Goal: Task Accomplishment & Management: Use online tool/utility

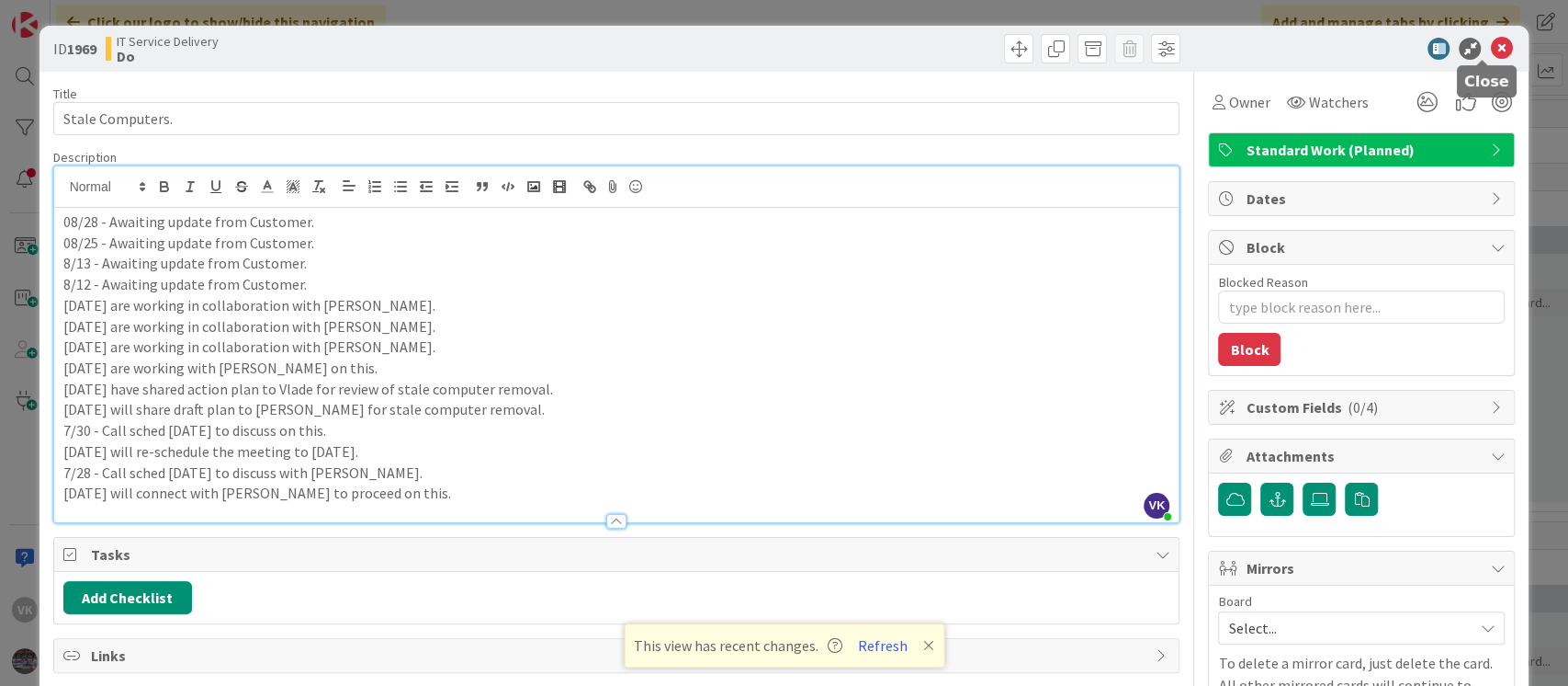
click at [1491, 57] on icon at bounding box center [1502, 48] width 22 height 22
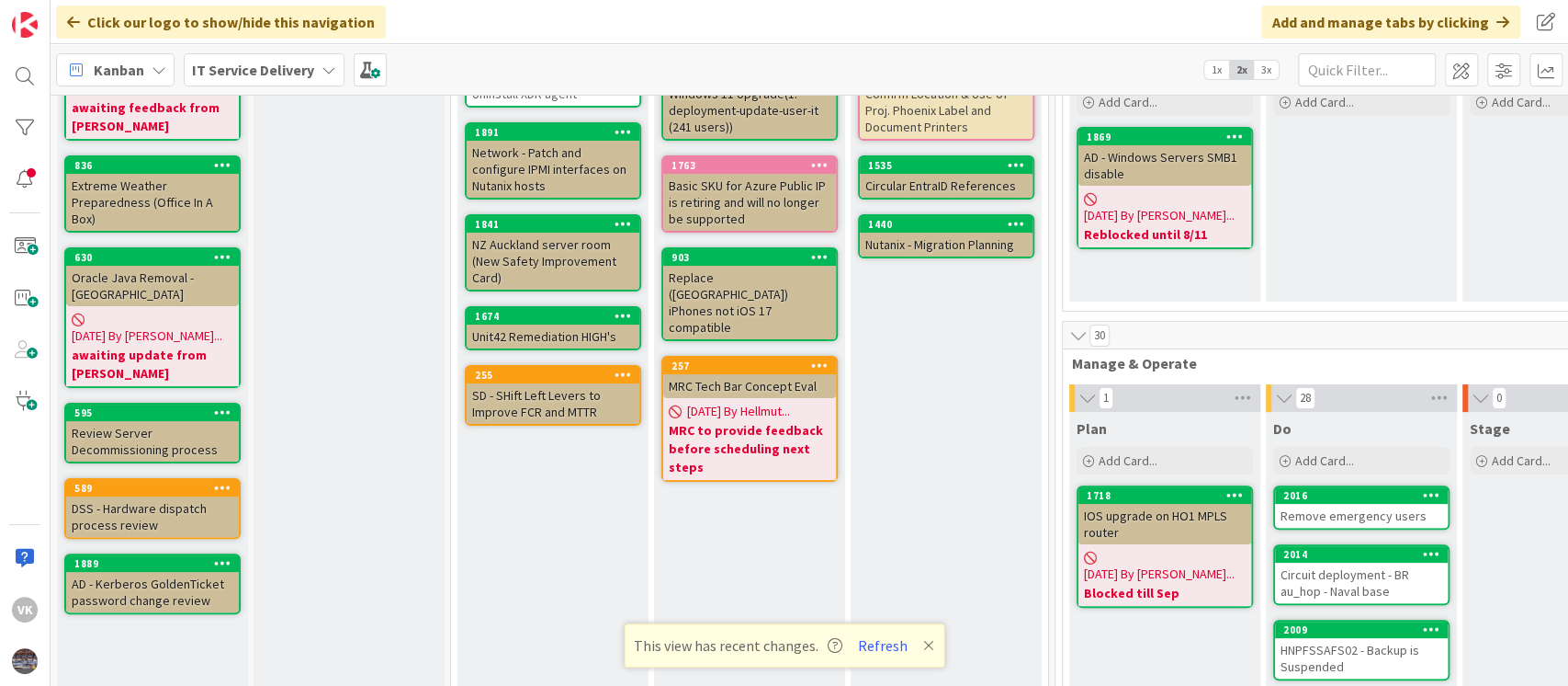
scroll to position [203, 0]
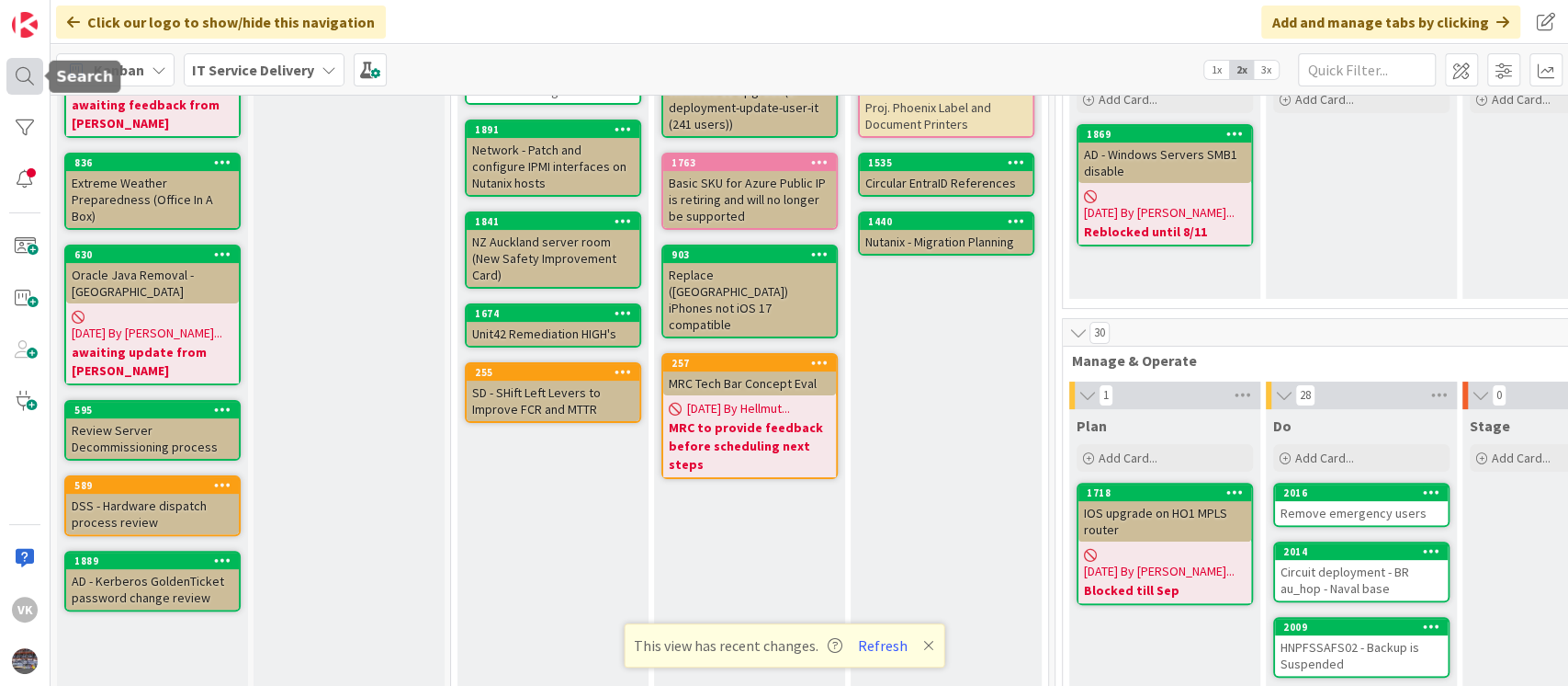
click at [24, 83] on div at bounding box center [24, 75] width 36 height 36
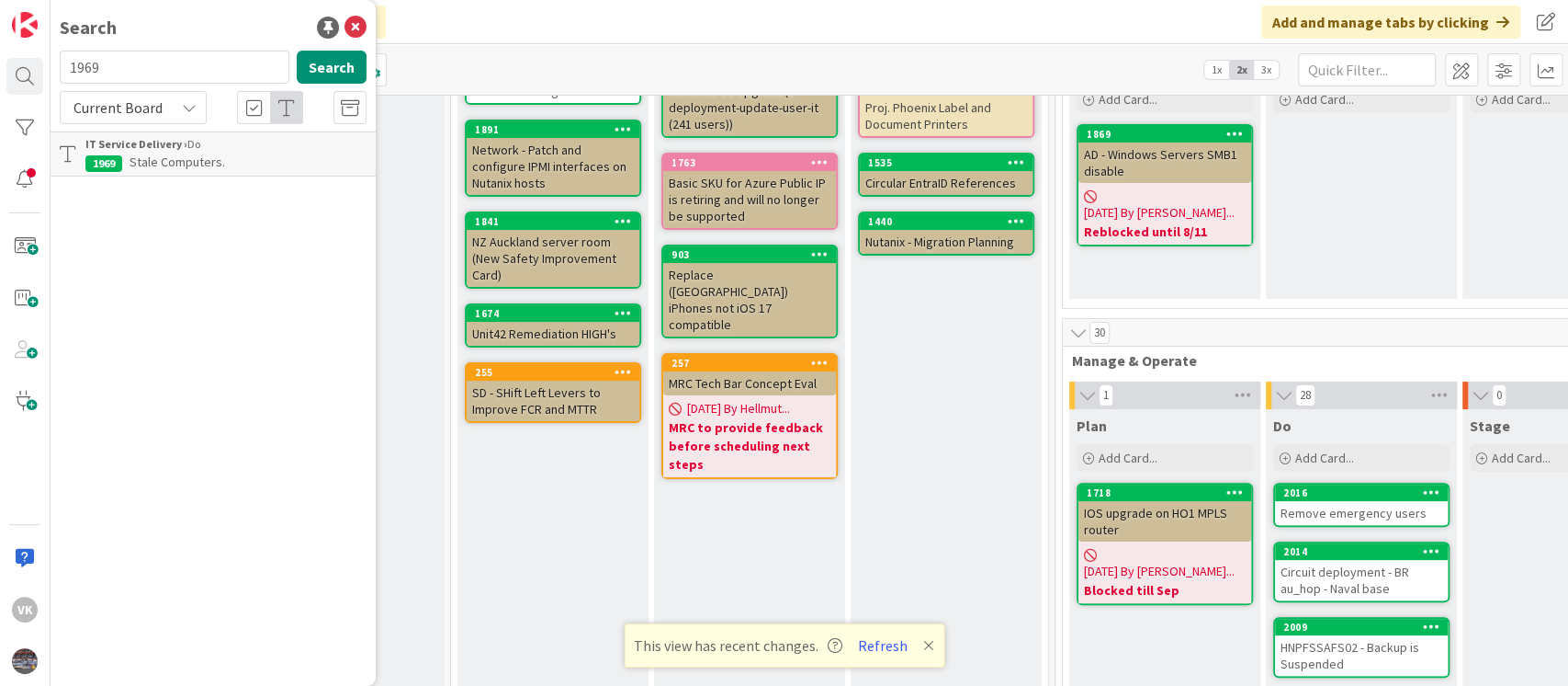
click at [168, 166] on span "Stale Computers." at bounding box center [177, 162] width 96 height 17
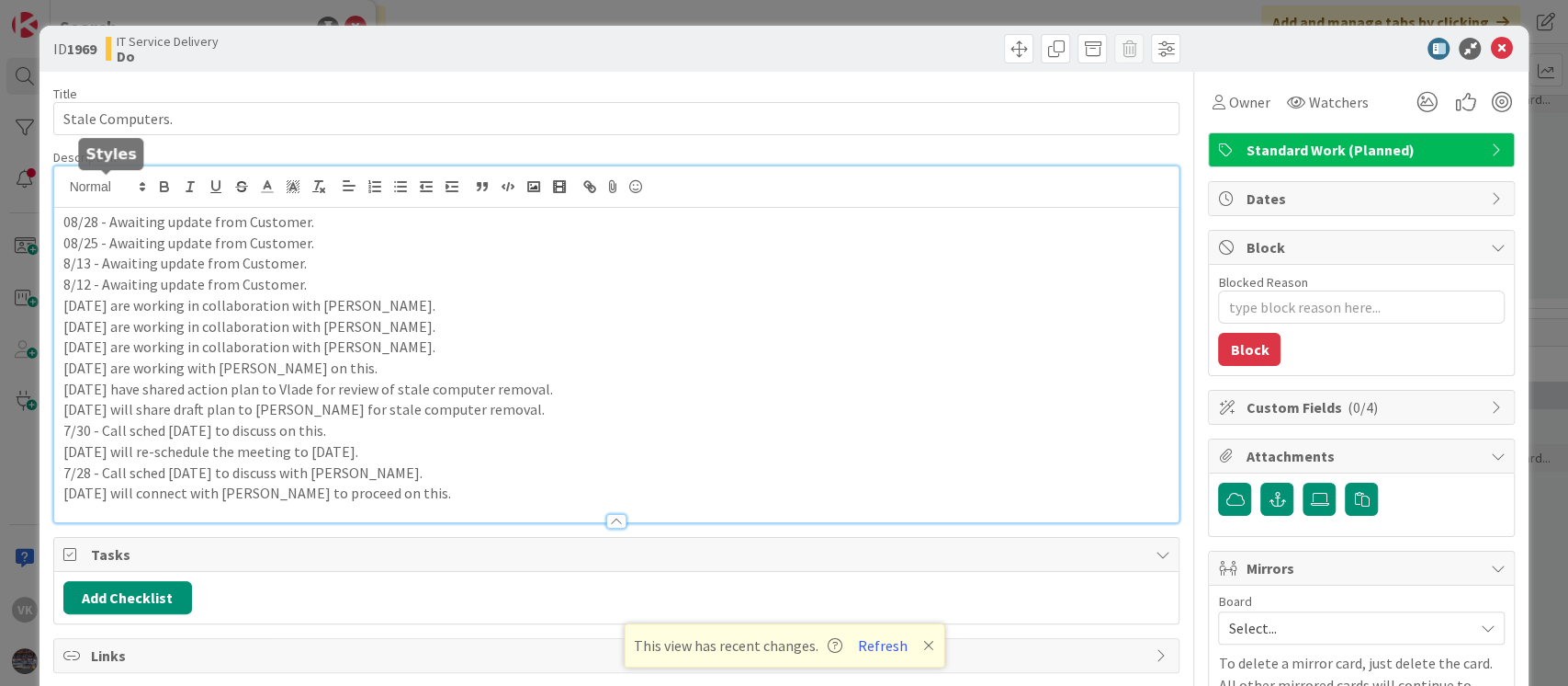
click at [61, 188] on div "08/28 - Awaiting update from Customer. 08/25 - Awaiting update from Customer. 8…" at bounding box center [617, 344] width 1125 height 356
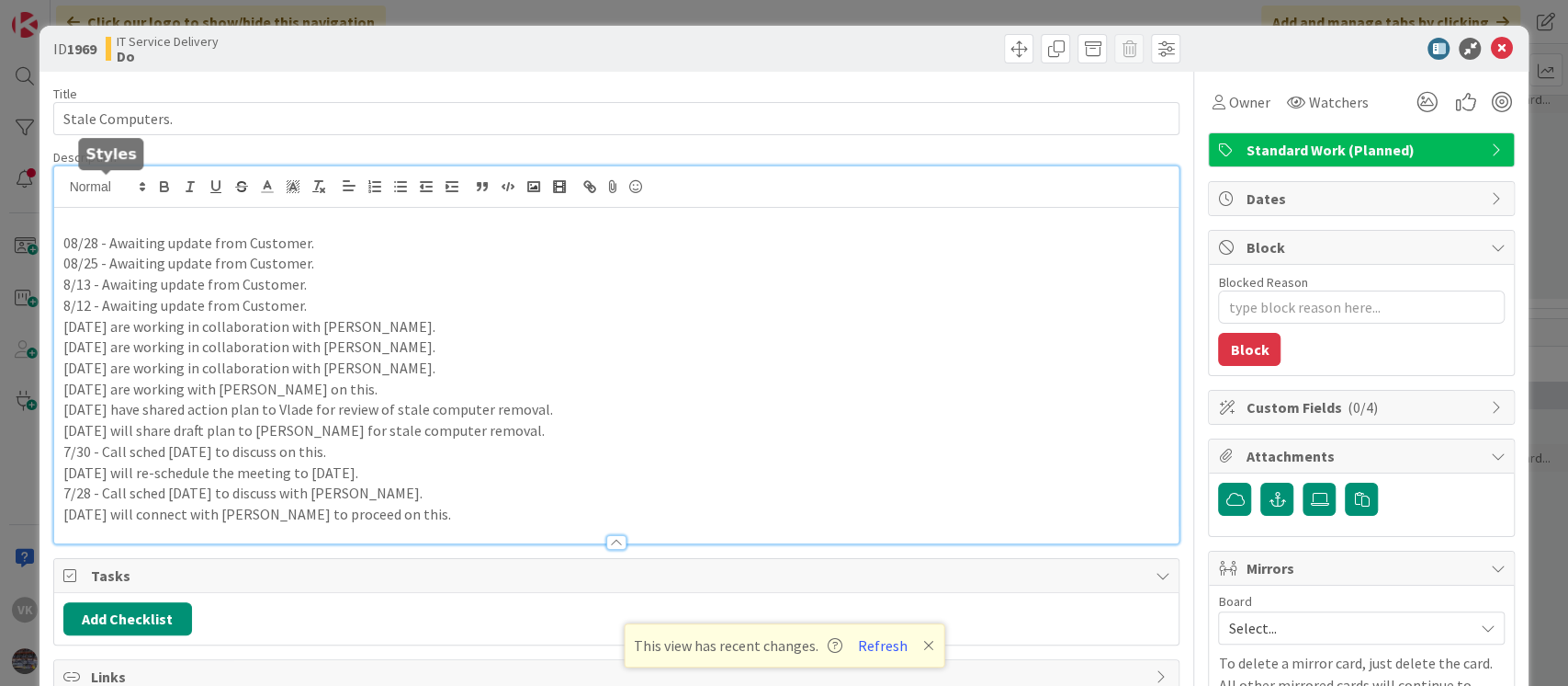
type textarea "x"
click at [1491, 49] on icon at bounding box center [1502, 48] width 22 height 22
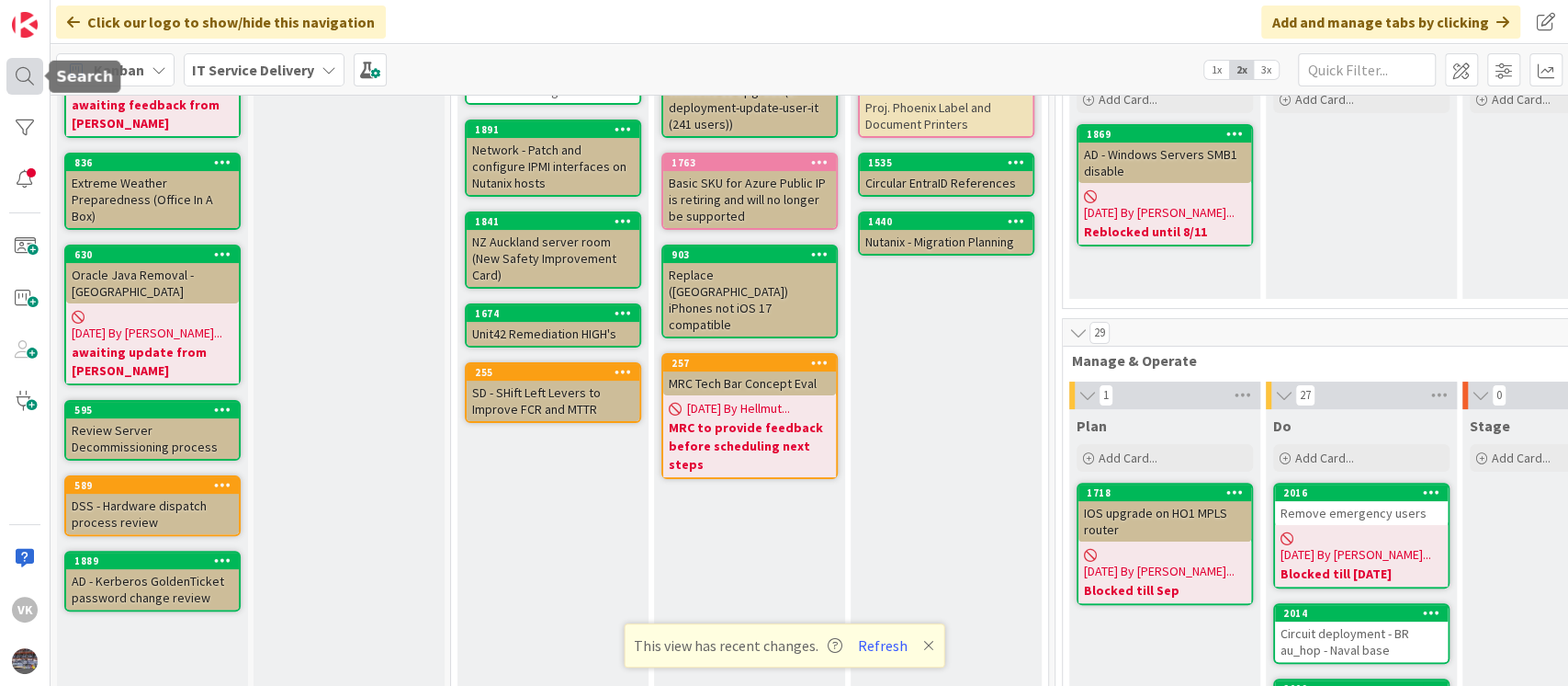
click at [20, 93] on div at bounding box center [24, 75] width 36 height 36
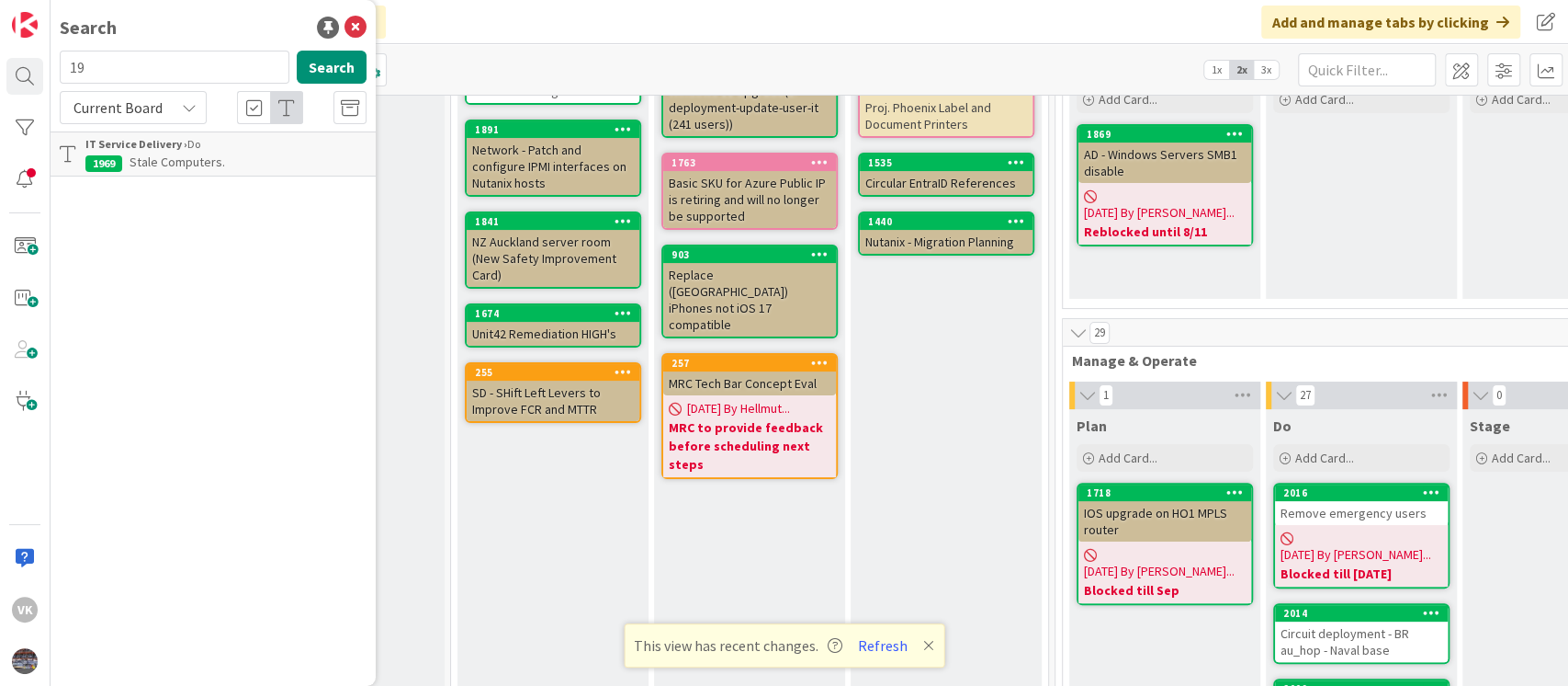
type input "1"
type input "2016"
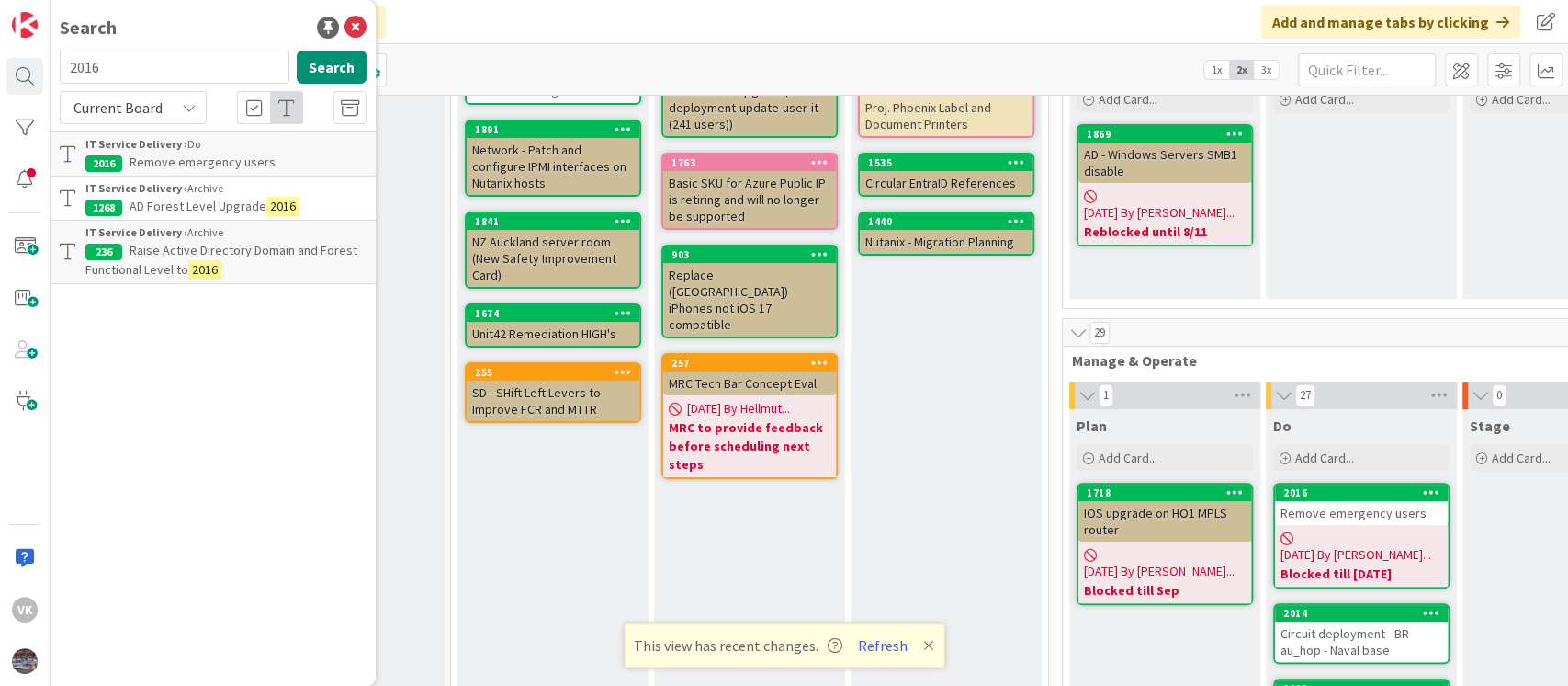
click at [239, 154] on span "Remove emergency users" at bounding box center [202, 162] width 146 height 17
